Goal: Information Seeking & Learning: Learn about a topic

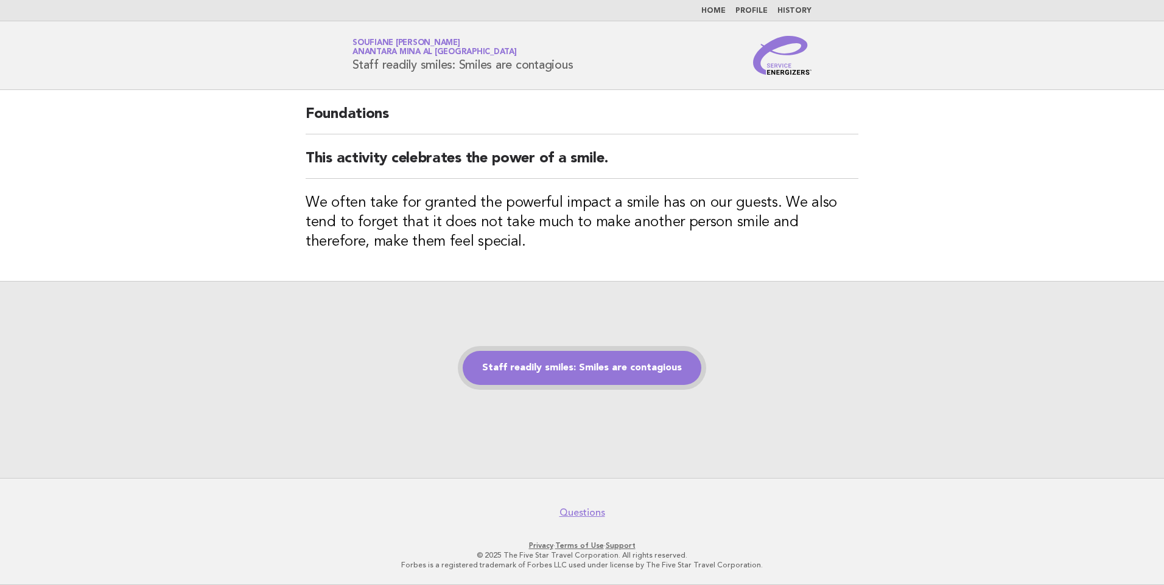
click at [561, 370] on link "Staff readily smiles: Smiles are contagious" at bounding box center [582, 368] width 239 height 34
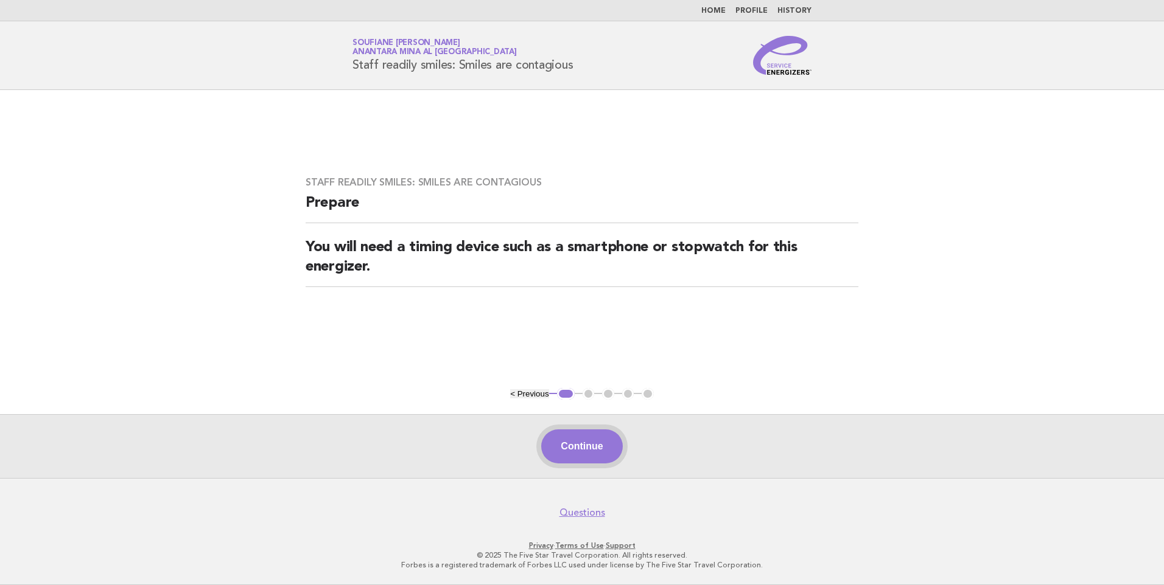
click at [604, 441] on button "Continue" at bounding box center [581, 447] width 81 height 34
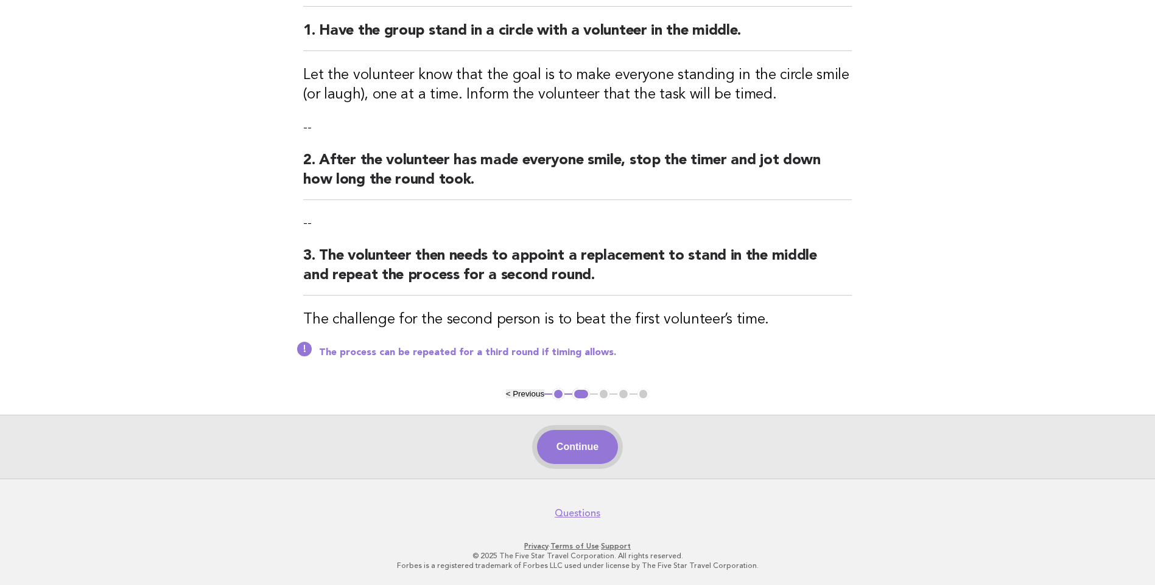
click at [576, 439] on button "Continue" at bounding box center [577, 447] width 81 height 34
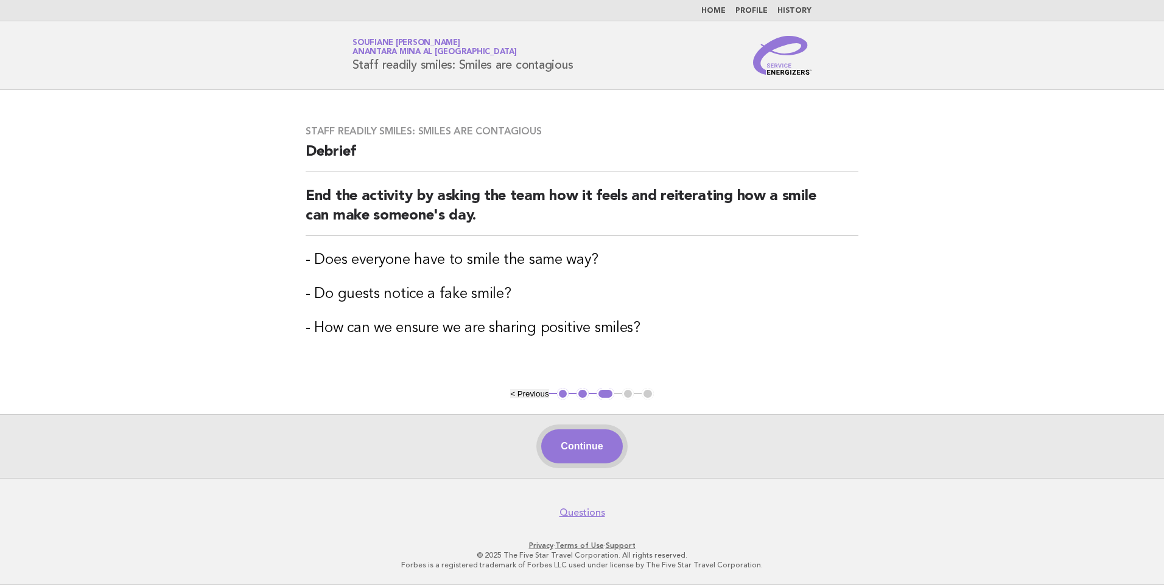
click at [594, 441] on button "Continue" at bounding box center [581, 447] width 81 height 34
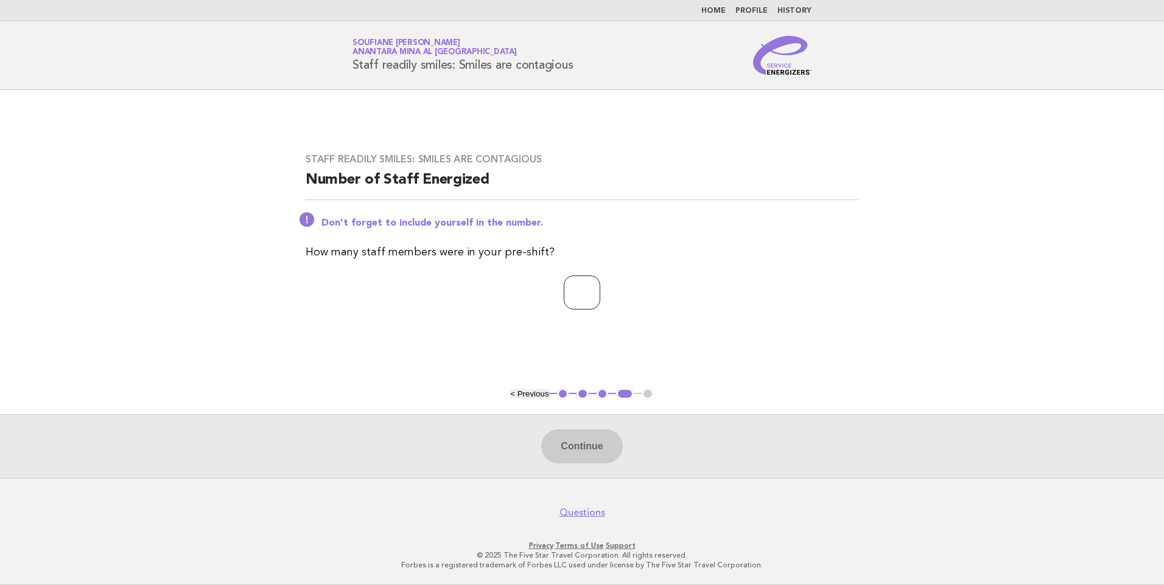
click at [577, 299] on input "number" at bounding box center [582, 293] width 37 height 34
type input "*"
click at [598, 456] on button "Continue" at bounding box center [581, 447] width 81 height 34
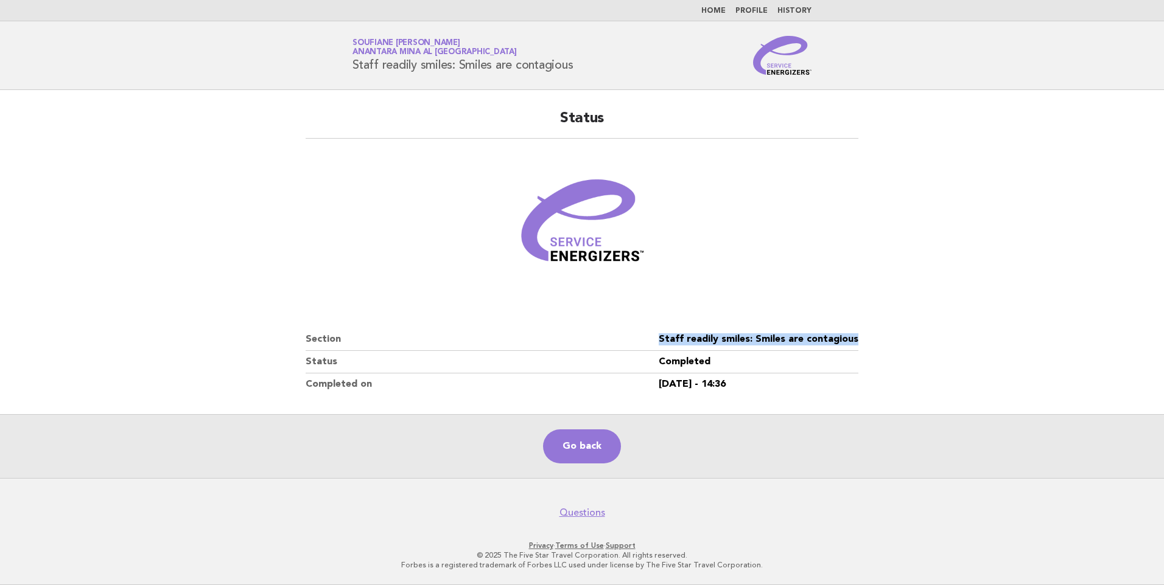
drag, startPoint x: 859, startPoint y: 340, endPoint x: 665, endPoint y: 334, distance: 194.2
click at [665, 334] on div "Status Section Staff readily smiles: Smiles are contagious Status Completed Com…" at bounding box center [582, 252] width 582 height 316
copy dl "Staff readily smiles: Smiles are contagious"
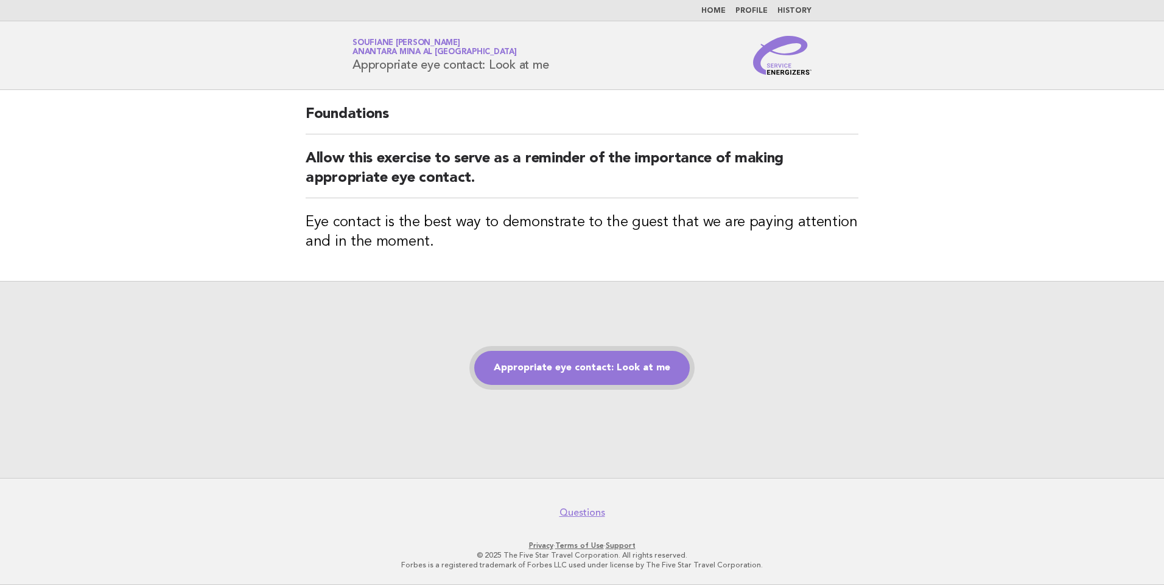
click at [529, 370] on link "Appropriate eye contact: Look at me" at bounding box center [581, 368] width 215 height 34
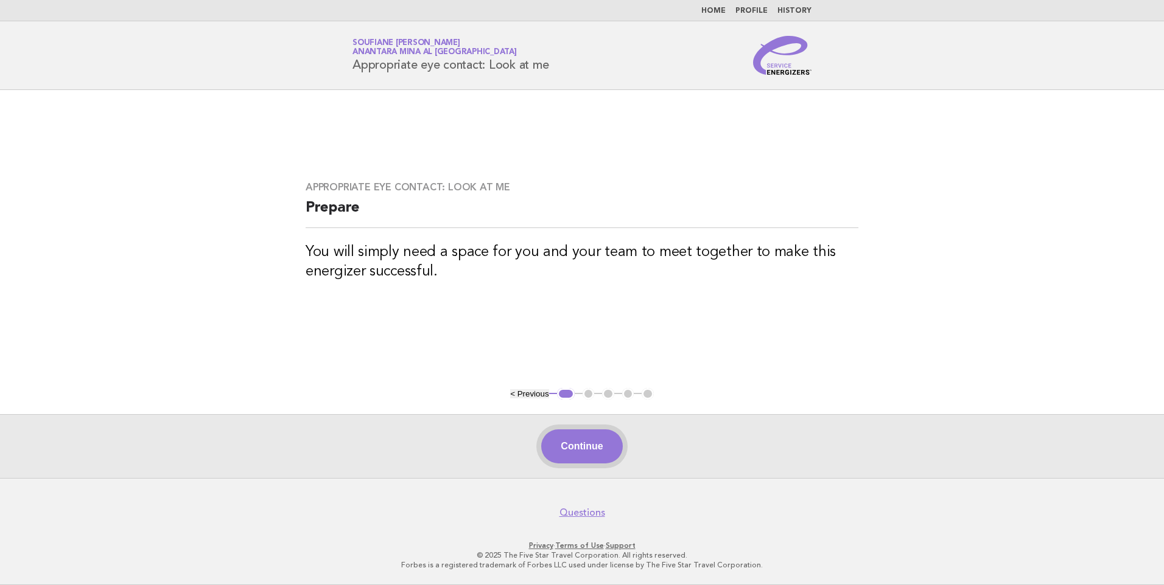
click at [596, 442] on button "Continue" at bounding box center [581, 447] width 81 height 34
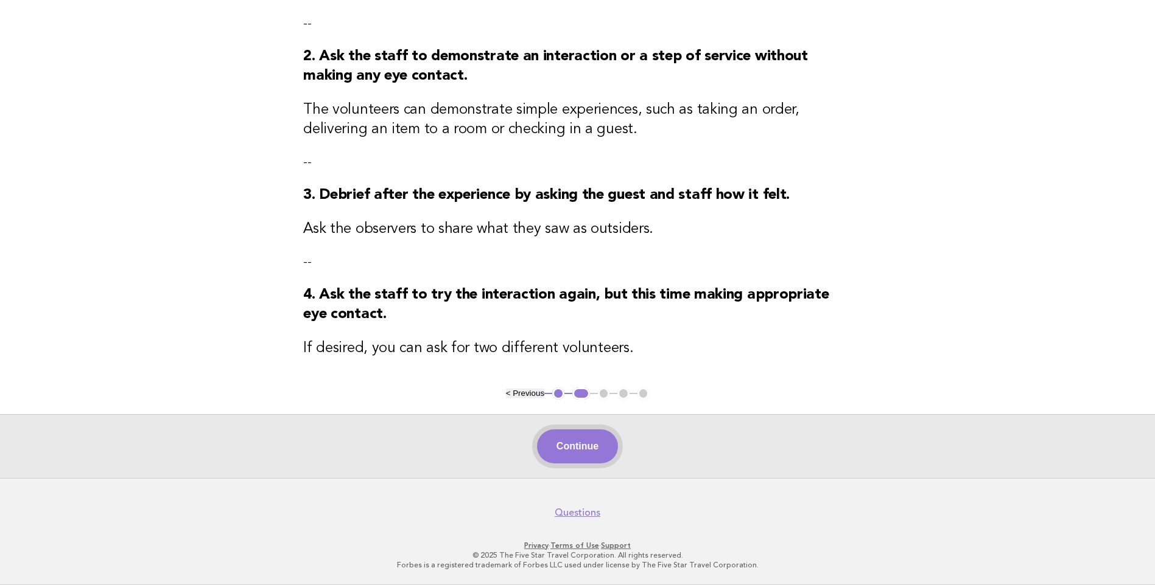
click at [578, 454] on button "Continue" at bounding box center [577, 447] width 81 height 34
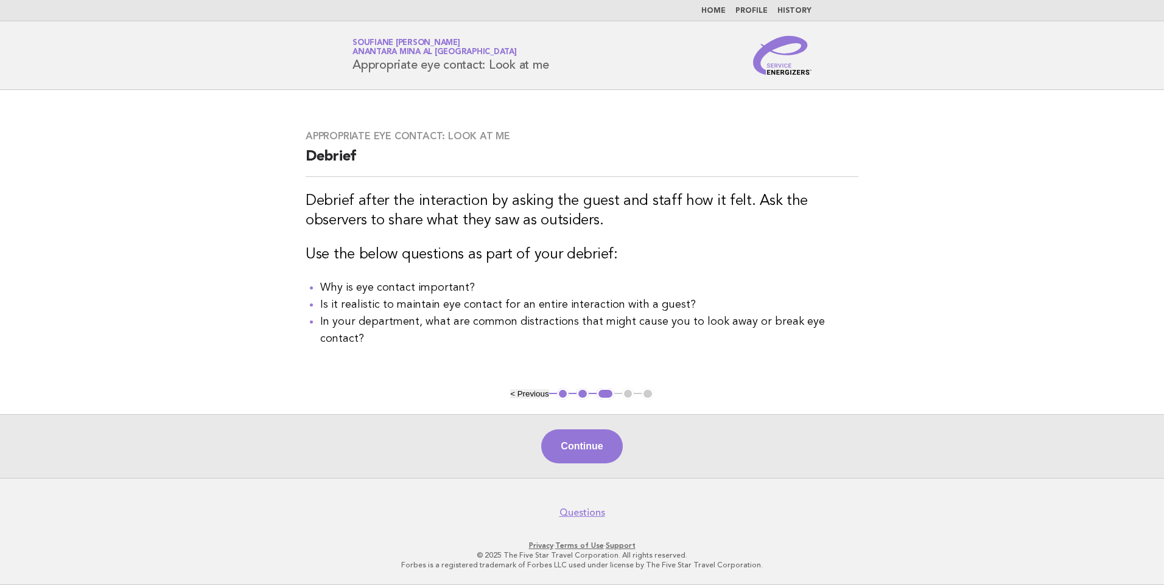
click at [580, 430] on div "Continue" at bounding box center [582, 446] width 1164 height 64
click at [581, 446] on button "Continue" at bounding box center [581, 447] width 81 height 34
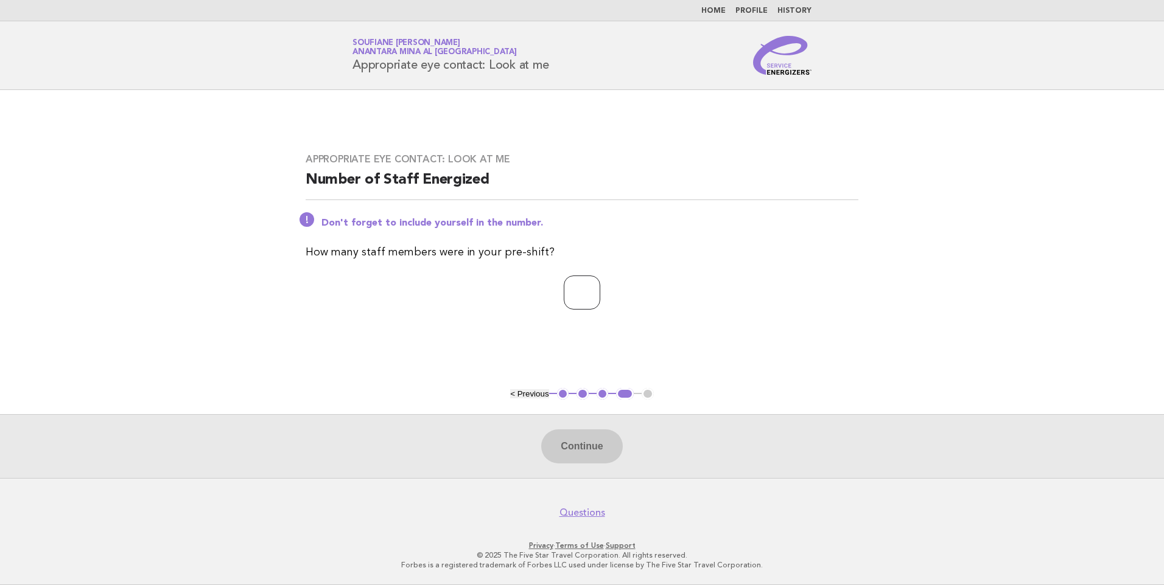
click at [572, 298] on input "number" at bounding box center [582, 293] width 37 height 34
type input "*"
click at [584, 450] on button "Continue" at bounding box center [581, 447] width 81 height 34
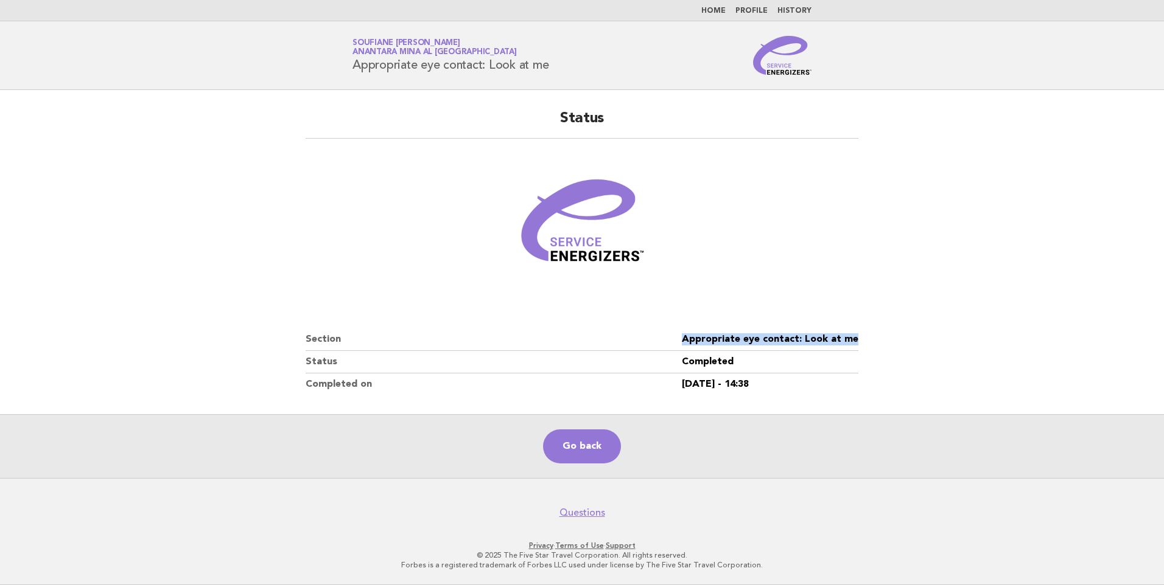
drag, startPoint x: 862, startPoint y: 341, endPoint x: 680, endPoint y: 334, distance: 182.1
click at [680, 334] on div "Status Section Appropriate eye contact: Look at me Status Completed Completed o…" at bounding box center [582, 252] width 582 height 316
copy dl "Appropriate eye contact: Look at me"
